Goal: Information Seeking & Learning: Learn about a topic

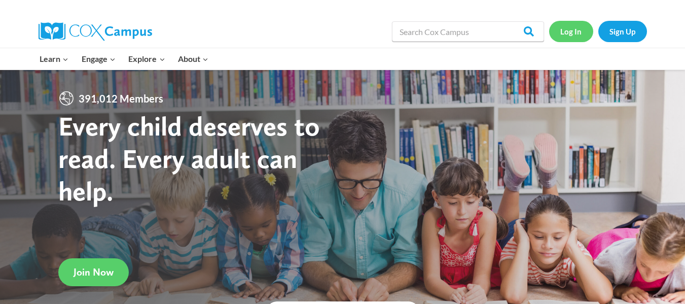
click at [561, 32] on link "Log In" at bounding box center [571, 31] width 44 height 21
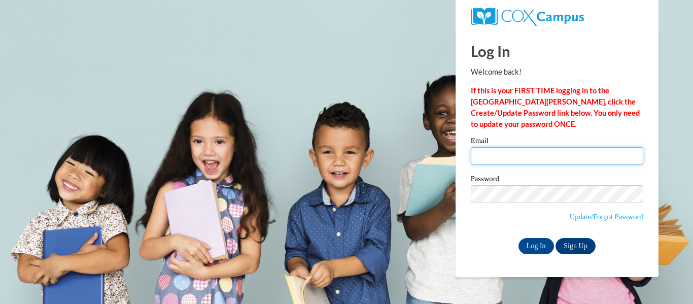
click at [503, 153] on input "Email" at bounding box center [557, 155] width 172 height 17
type input "agrammen@kusd.edu"
click at [539, 182] on label "Password" at bounding box center [557, 180] width 172 height 10
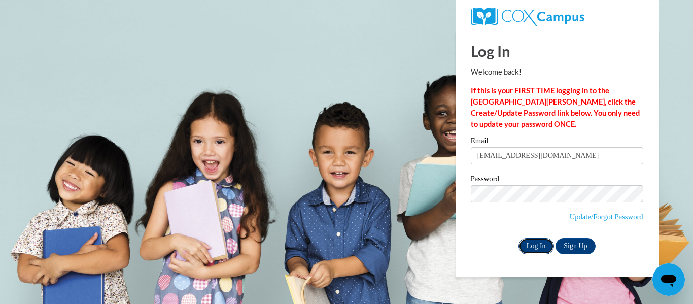
click at [532, 243] on input "Log In" at bounding box center [535, 246] width 35 height 16
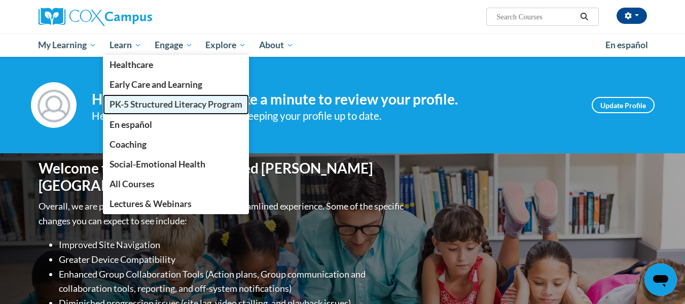
click at [139, 107] on span "PK-5 Structured Literacy Program" at bounding box center [176, 104] width 133 height 11
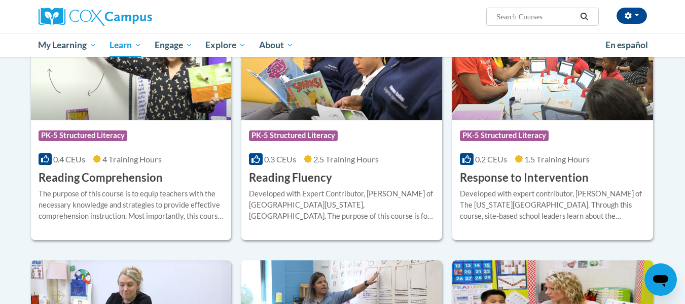
scroll to position [892, 0]
click at [123, 147] on div "Course Category: PK-5 Structured Literacy" at bounding box center [132, 136] width 186 height 23
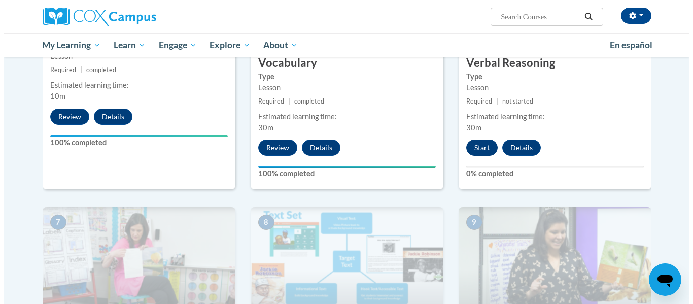
scroll to position [632, 0]
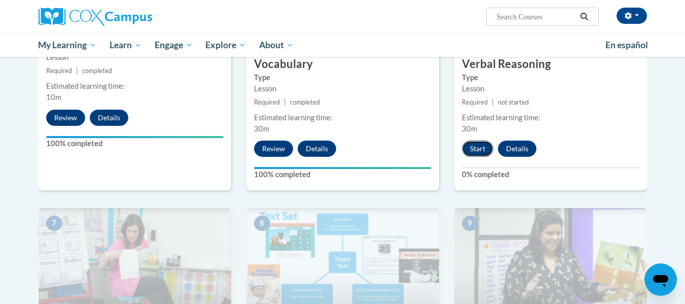
click at [479, 156] on button "Start" at bounding box center [477, 148] width 31 height 16
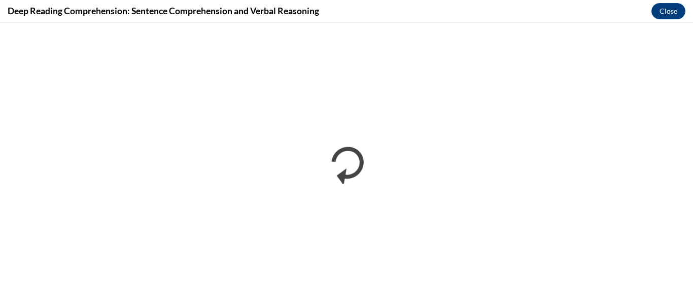
scroll to position [0, 0]
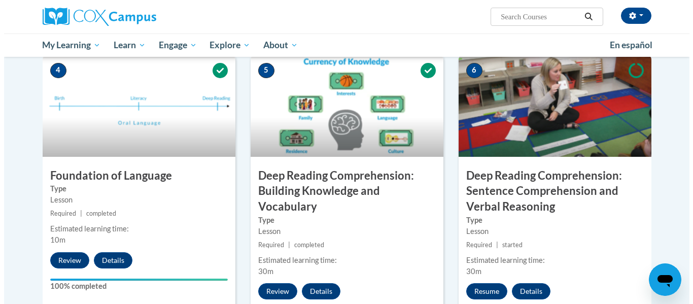
scroll to position [586, 0]
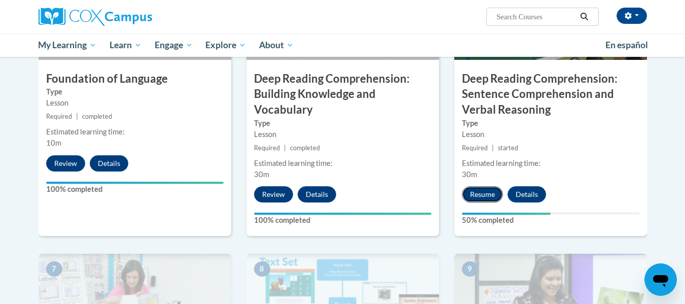
click at [477, 193] on button "Resume" at bounding box center [482, 194] width 41 height 16
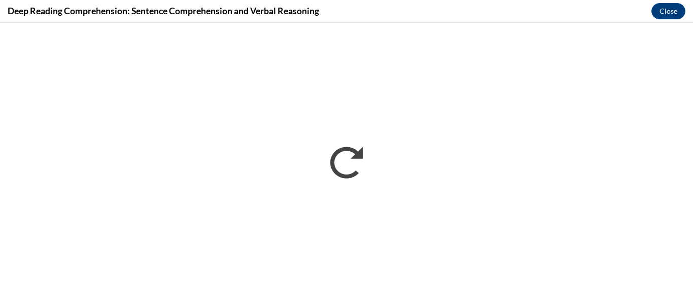
scroll to position [0, 0]
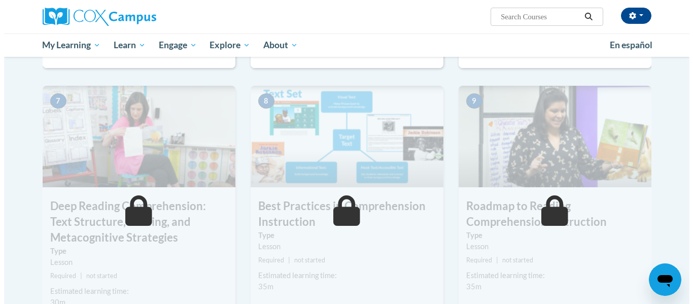
scroll to position [693, 0]
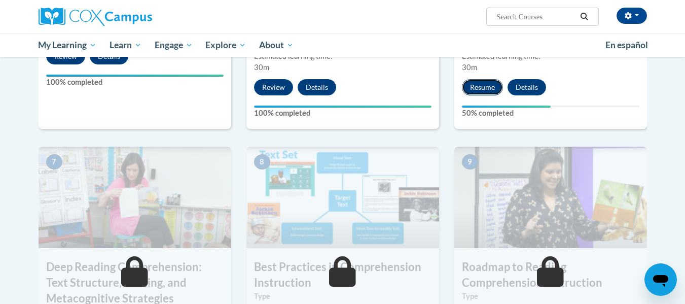
click at [489, 82] on button "Resume" at bounding box center [482, 87] width 41 height 16
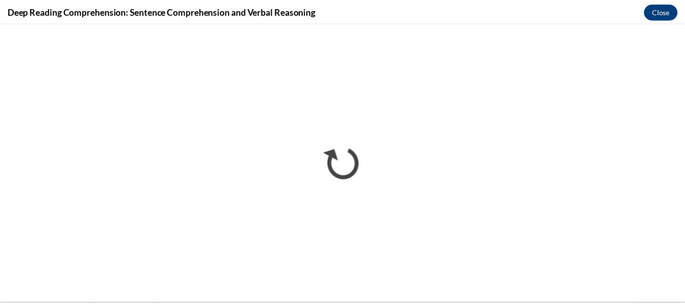
scroll to position [0, 0]
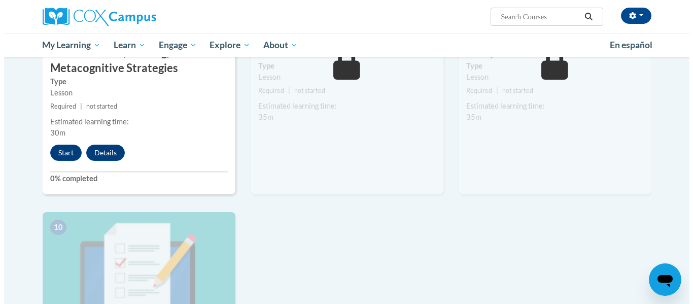
scroll to position [924, 0]
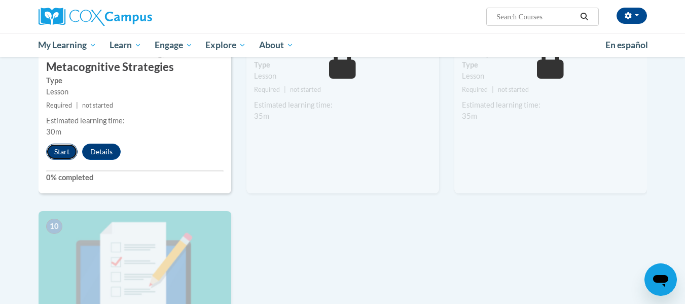
click at [56, 145] on button "Start" at bounding box center [61, 151] width 31 height 16
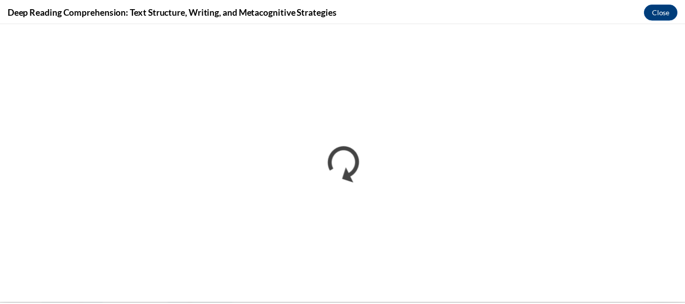
scroll to position [0, 0]
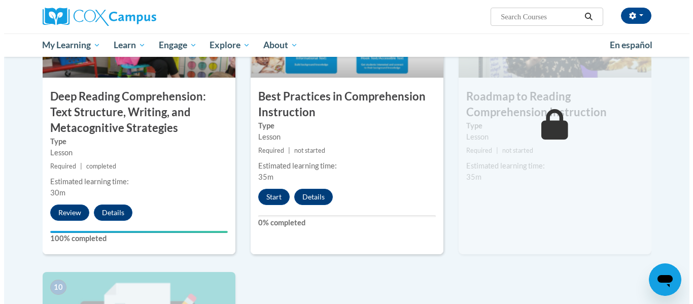
scroll to position [864, 0]
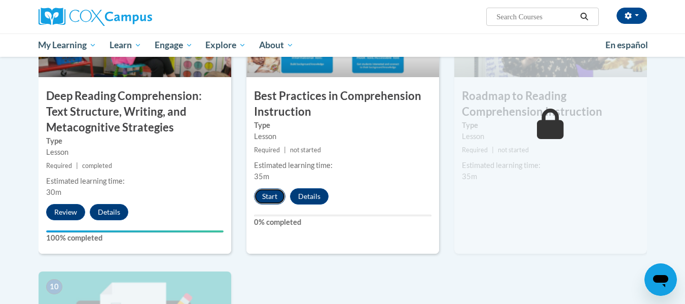
click at [268, 193] on button "Start" at bounding box center [269, 196] width 31 height 16
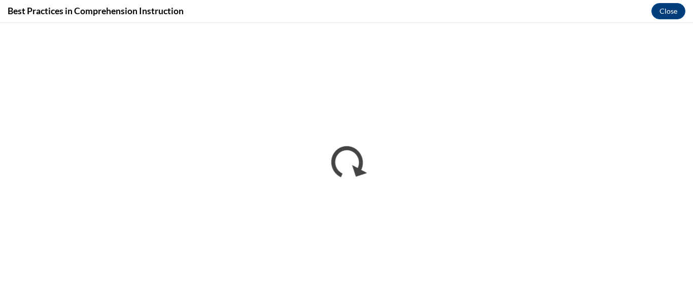
scroll to position [0, 0]
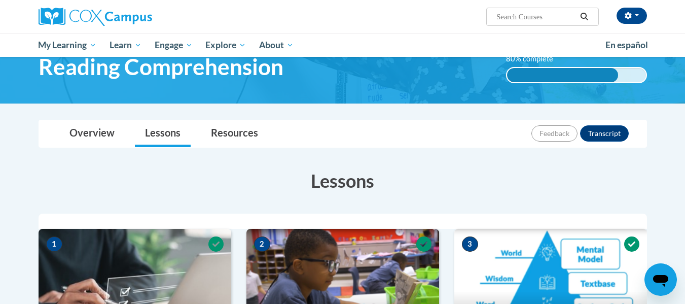
scroll to position [51, 0]
